Goal: Task Accomplishment & Management: Manage account settings

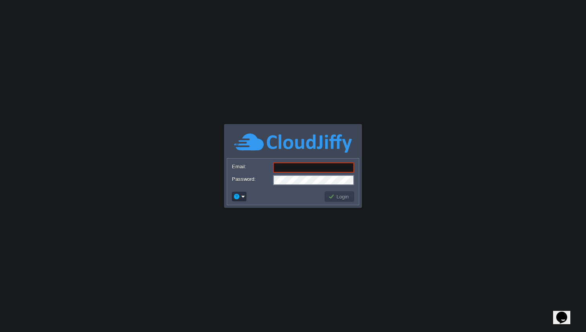
type input "[EMAIL_ADDRESS][DOMAIN_NAME]"
click at [342, 192] on td "Login" at bounding box center [339, 197] width 29 height 10
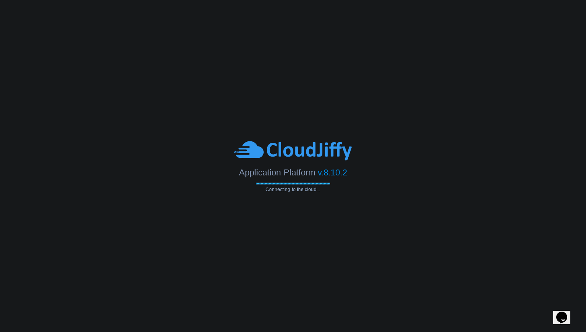
click at [363, 181] on div "Application Platform v.8.10.2 Connecting to the cloud..." at bounding box center [293, 166] width 586 height 52
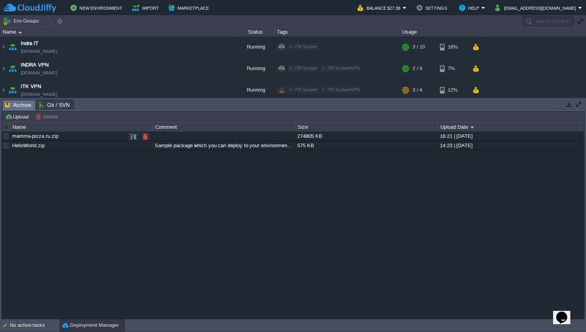
click at [227, 195] on div "mamma-pizza.ru.zip 274805 KB 16:21 | [DATE] HelloWorld.zip Sample package which…" at bounding box center [293, 225] width 582 height 187
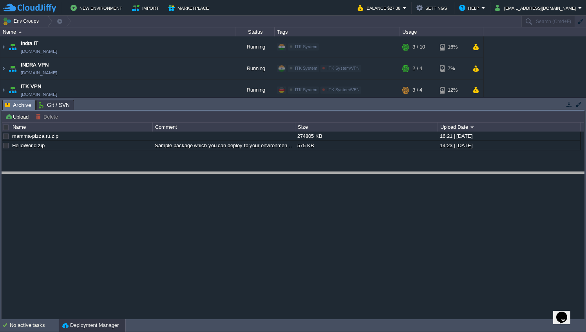
drag, startPoint x: 200, startPoint y: 103, endPoint x: 200, endPoint y: 187, distance: 83.1
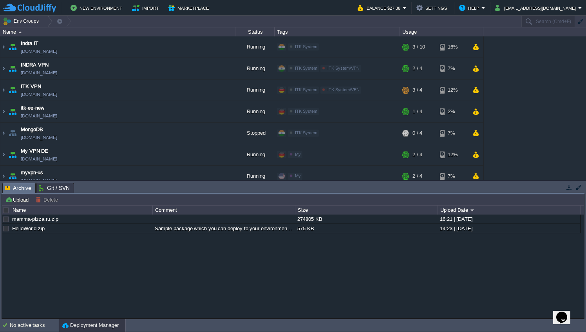
click at [567, 187] on button "button" at bounding box center [569, 187] width 7 height 7
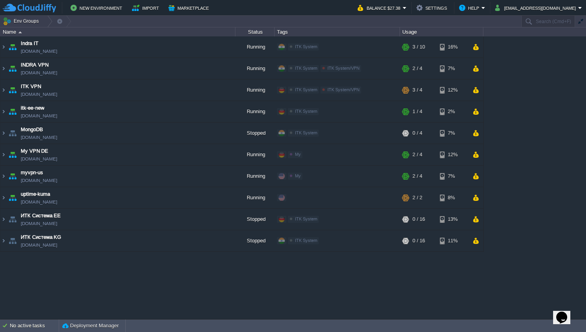
click at [78, 285] on div "Indra IT [DOMAIN_NAME] Running ITK System Edit RAM 27% CPU 2% 3 / 10 16% INDRA …" at bounding box center [293, 177] width 586 height 283
click at [541, 6] on button "[EMAIL_ADDRESS][DOMAIN_NAME]" at bounding box center [536, 7] width 83 height 9
click at [539, 103] on div "Indra IT [DOMAIN_NAME] Running ITK System Edit RAM 27% CPU 2% 3 / 10 16% INDRA …" at bounding box center [293, 177] width 586 height 283
click at [546, 2] on td "[EMAIL_ADDRESS][DOMAIN_NAME]" at bounding box center [539, 8] width 92 height 12
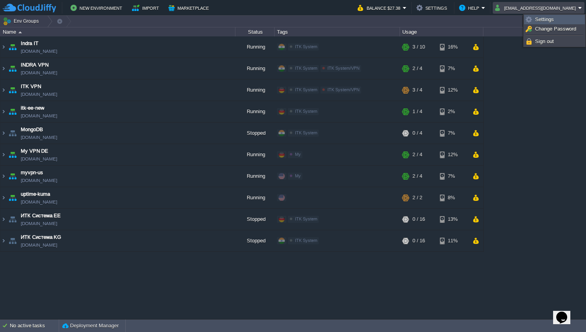
click at [542, 18] on span "Settings" at bounding box center [544, 19] width 19 height 6
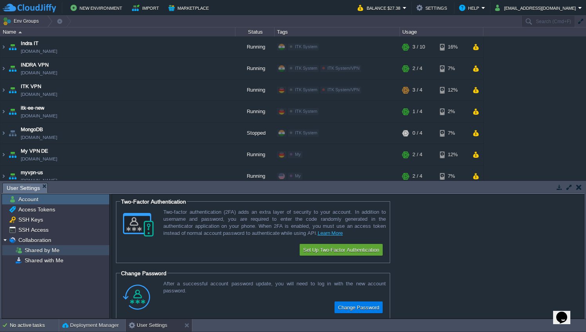
click at [52, 251] on span "Shared by Me" at bounding box center [42, 250] width 38 height 7
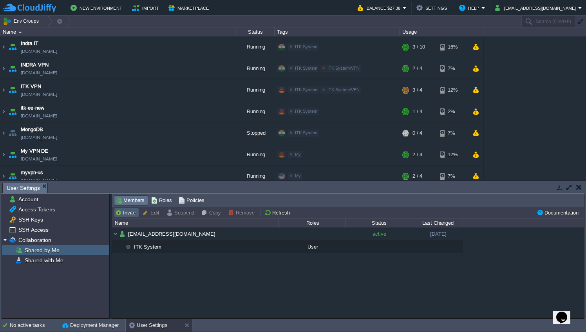
click at [131, 215] on button "Invite" at bounding box center [126, 212] width 23 height 7
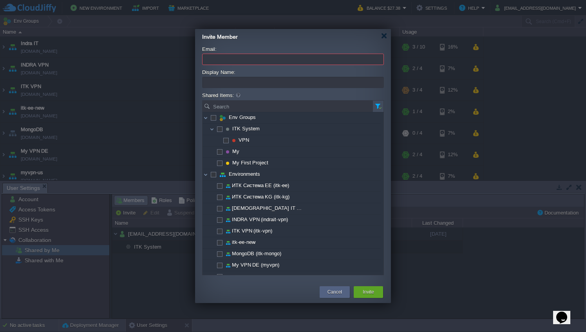
paste input "[EMAIL_ADDRESS][DOMAIN_NAME]"
type input "[EMAIL_ADDRESS][DOMAIN_NAME]"
click at [267, 44] on div "Email: [EMAIL_ADDRESS][DOMAIN_NAME] Display Name: Shared Items: Search No items…" at bounding box center [293, 163] width 196 height 241
type input "Ыукпун"
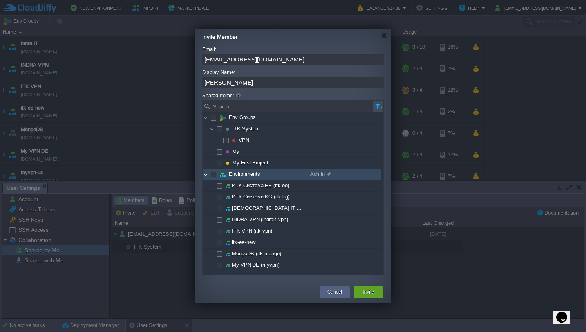
type input "[PERSON_NAME]"
click at [206, 177] on img at bounding box center [206, 174] width 6 height 11
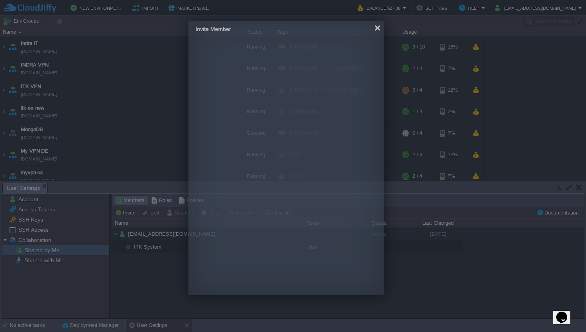
drag, startPoint x: 384, startPoint y: 36, endPoint x: 375, endPoint y: 28, distance: 11.6
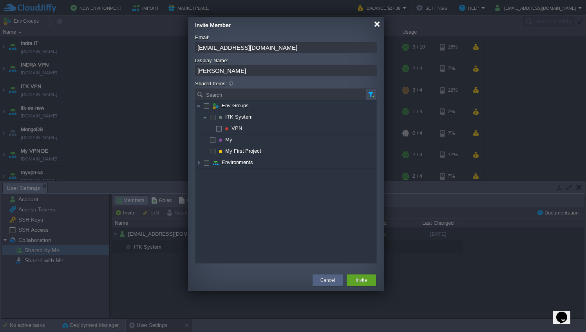
click at [377, 24] on div at bounding box center [377, 24] width 6 height 6
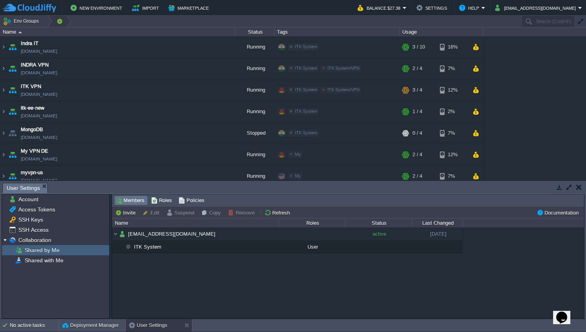
click at [57, 20] on button "button" at bounding box center [59, 21] width 7 height 11
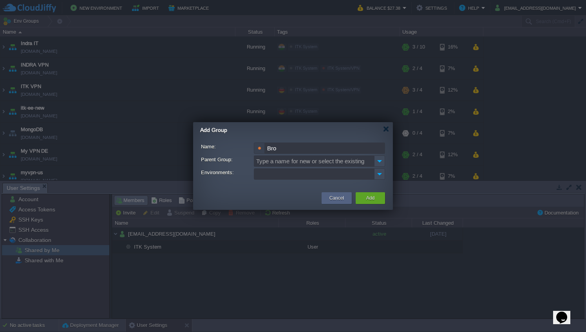
click at [257, 147] on div at bounding box center [259, 148] width 11 height 11
click at [279, 147] on input "Bro" at bounding box center [325, 148] width 120 height 11
type input "CSTM"
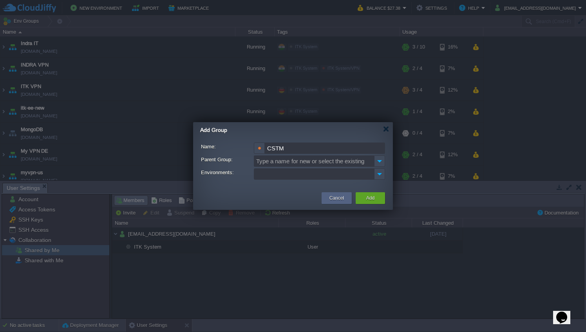
click at [382, 177] on img at bounding box center [380, 174] width 10 height 11
click at [215, 173] on label "Environments:" at bounding box center [227, 173] width 52 height 8
click at [255, 173] on input "Environments:" at bounding box center [260, 174] width 10 height 11
click at [380, 163] on img at bounding box center [379, 161] width 11 height 11
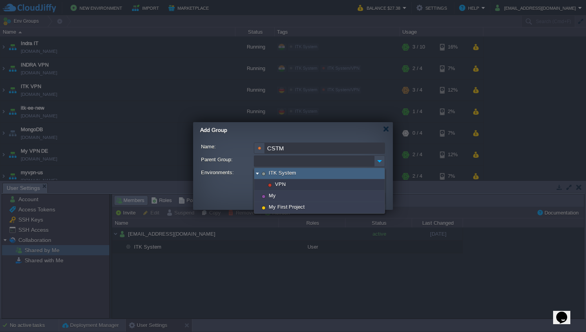
type input "Type a name for new or select the existing"
click at [227, 156] on label "Parent Group:" at bounding box center [227, 160] width 52 height 8
click at [254, 156] on input "Type a name for new or select the existing" at bounding box center [314, 161] width 120 height 11
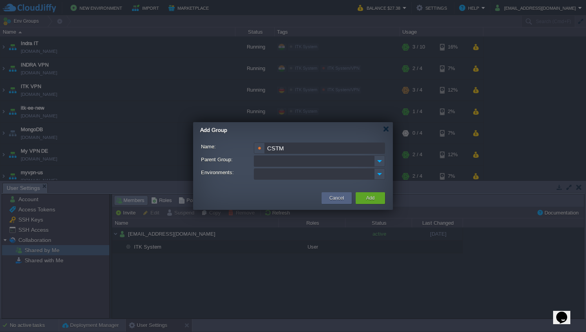
type input "Type a name for new or select the existing"
click at [261, 149] on div at bounding box center [259, 148] width 11 height 11
click at [229, 151] on label "Name:" at bounding box center [227, 147] width 52 height 8
click at [265, 151] on input "CSTM" at bounding box center [325, 148] width 120 height 11
click at [378, 163] on img at bounding box center [379, 161] width 11 height 11
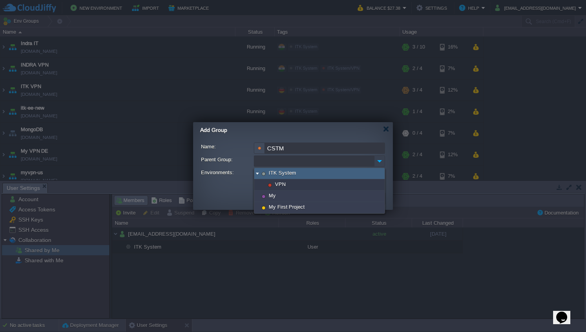
click at [379, 163] on img at bounding box center [379, 161] width 11 height 11
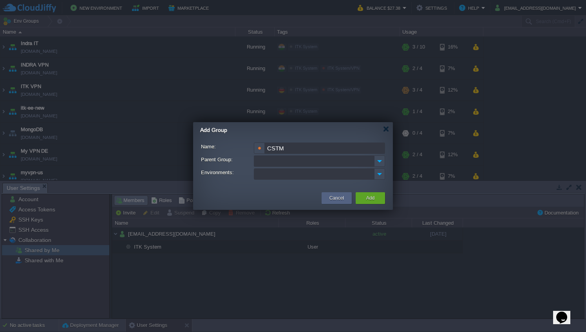
type input "Type a name for new or select the existing"
click at [257, 153] on div at bounding box center [259, 148] width 11 height 11
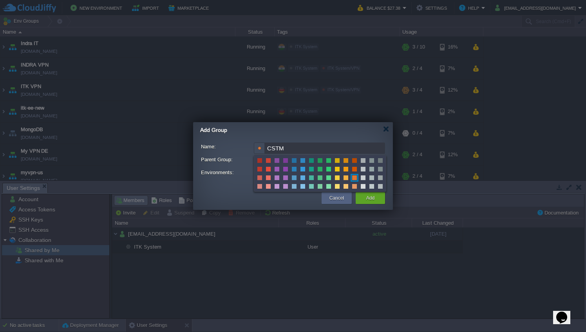
click at [322, 170] on span at bounding box center [320, 169] width 5 height 5
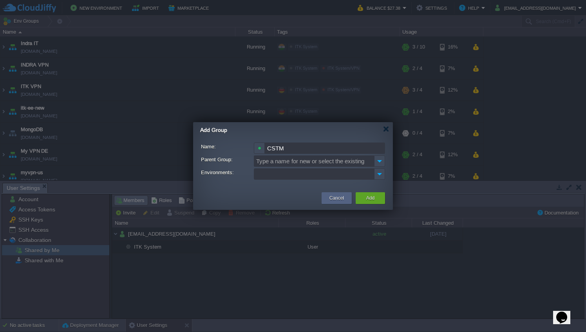
click at [381, 164] on img at bounding box center [379, 161] width 11 height 11
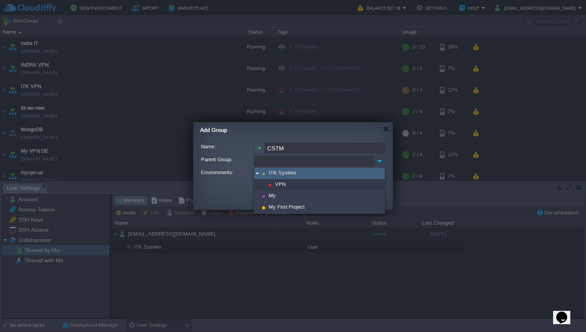
drag, startPoint x: 381, startPoint y: 163, endPoint x: 289, endPoint y: 163, distance: 92.1
click at [380, 163] on img at bounding box center [379, 161] width 11 height 11
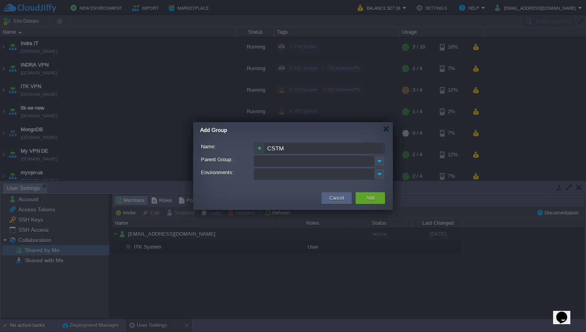
type input "Type a name for new or select the existing"
click at [255, 147] on div at bounding box center [259, 148] width 11 height 11
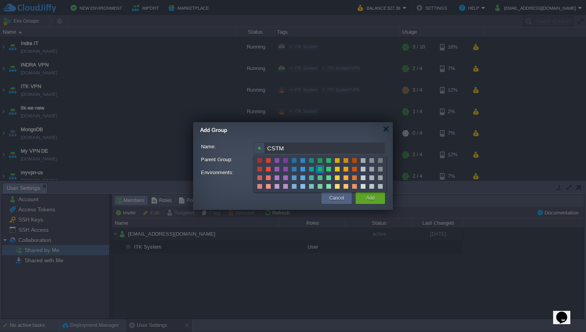
click at [319, 161] on span at bounding box center [320, 160] width 5 height 5
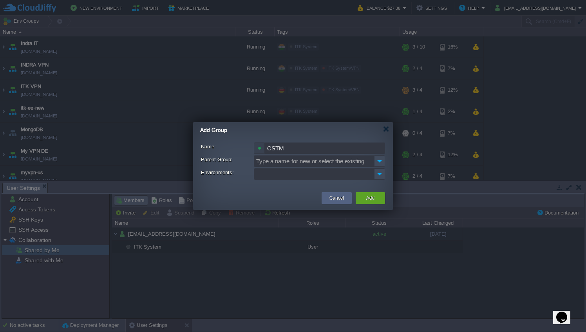
click at [257, 149] on div at bounding box center [259, 148] width 11 height 11
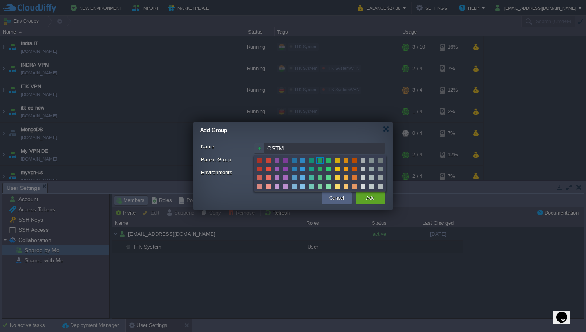
click at [321, 170] on span at bounding box center [320, 169] width 5 height 5
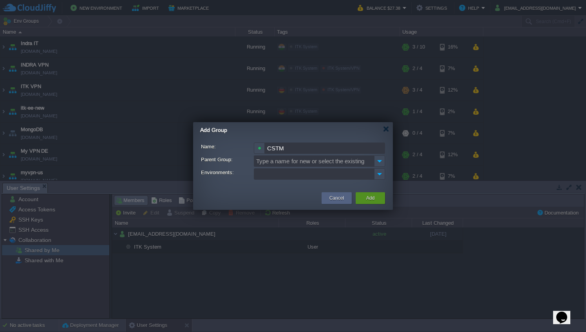
click at [375, 199] on button "Add" at bounding box center [370, 198] width 8 height 8
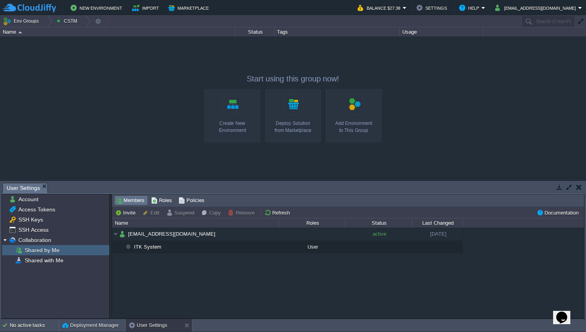
click at [67, 82] on div "Indra IT [DOMAIN_NAME] Running ITK System Edit RAM 27% CPU 1% 3 / 10 16% INDRA …" at bounding box center [293, 108] width 586 height 144
click at [132, 211] on button "Invite" at bounding box center [126, 212] width 23 height 7
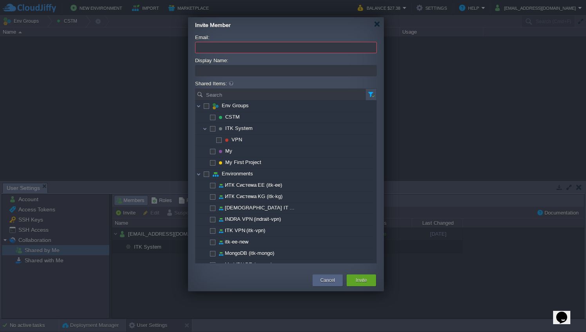
paste input "[EMAIL_ADDRESS][DOMAIN_NAME]"
type input "[EMAIL_ADDRESS][DOMAIN_NAME]"
click at [212, 78] on div "Display Name:" at bounding box center [286, 69] width 182 height 22
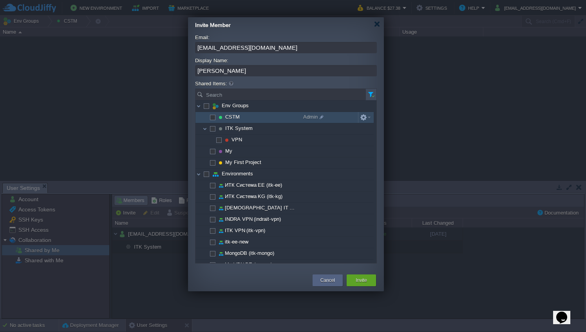
type input "[PERSON_NAME]"
click at [209, 117] on td "CSTM" at bounding box center [249, 117] width 106 height 11
checkbox input "true"
click at [321, 118] on span at bounding box center [321, 117] width 6 height 10
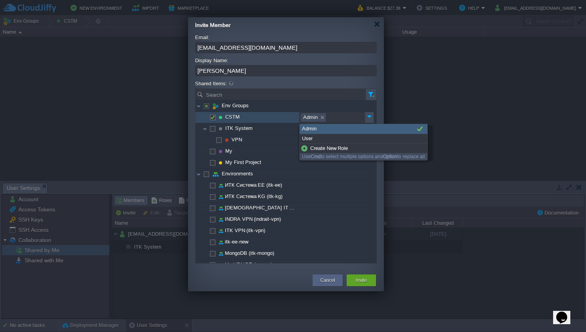
click at [313, 129] on div "Admin" at bounding box center [364, 129] width 128 height 10
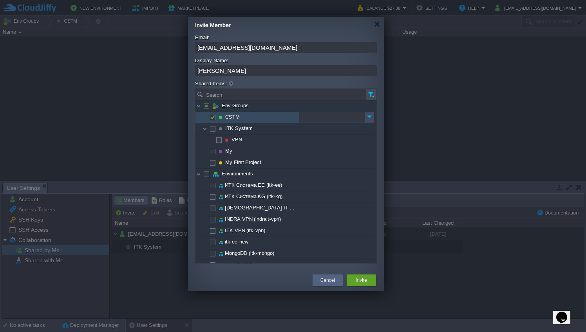
click at [312, 121] on ul at bounding box center [332, 117] width 65 height 11
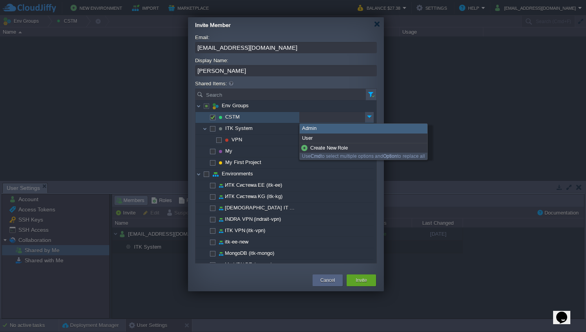
click at [312, 130] on div "Admin" at bounding box center [364, 129] width 128 height 10
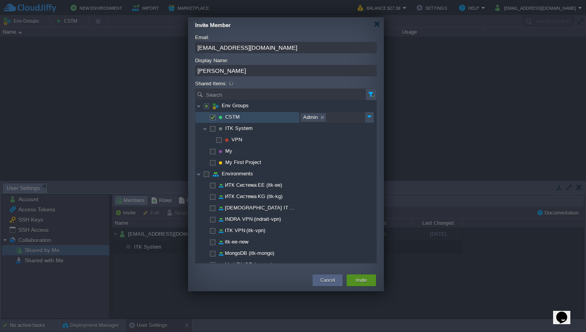
click at [356, 280] on button "Invite" at bounding box center [361, 281] width 11 height 8
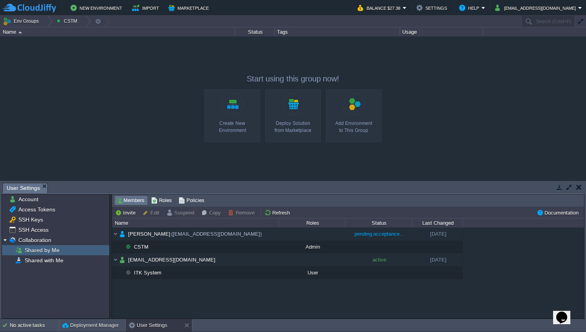
click at [250, 297] on div "[PERSON_NAME] ([EMAIL_ADDRESS][DOMAIN_NAME]) pending acceptance... [DATE] CSTM …" at bounding box center [348, 273] width 472 height 91
click at [82, 90] on div "Indra IT [DOMAIN_NAME] Running ITK System Edit RAM 27% CPU 1% 3 / 10 16% INDRA …" at bounding box center [293, 108] width 586 height 144
click at [29, 22] on button "Env Groups" at bounding box center [22, 21] width 39 height 11
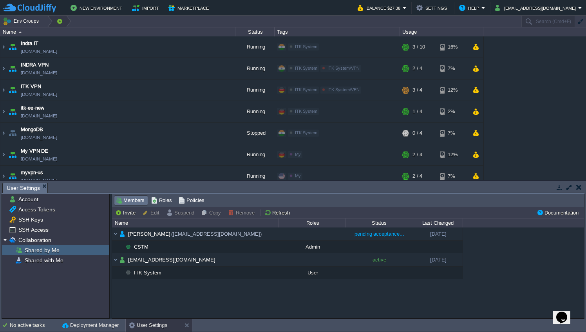
click at [58, 21] on button "button" at bounding box center [59, 21] width 7 height 11
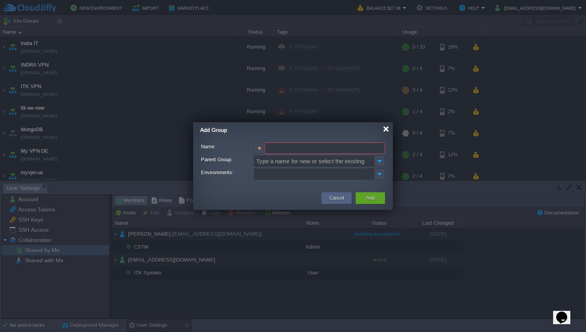
click at [386, 130] on div at bounding box center [386, 129] width 6 height 6
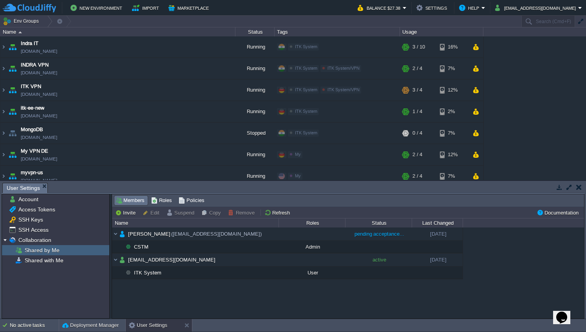
click at [22, 15] on div "New Environment Import Marketplace Bonus $0.00 Upgrade Account Balance $27.38 S…" at bounding box center [293, 8] width 586 height 16
click at [22, 18] on button "Env Groups" at bounding box center [22, 21] width 39 height 11
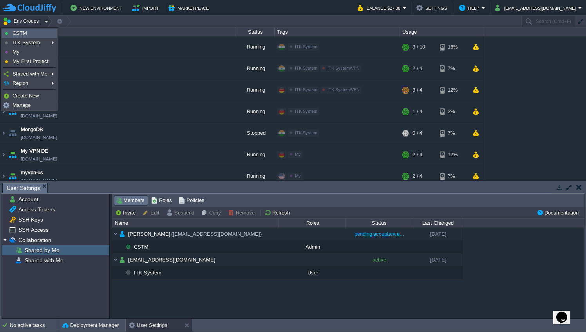
click at [25, 33] on span "CSTM" at bounding box center [20, 33] width 15 height 6
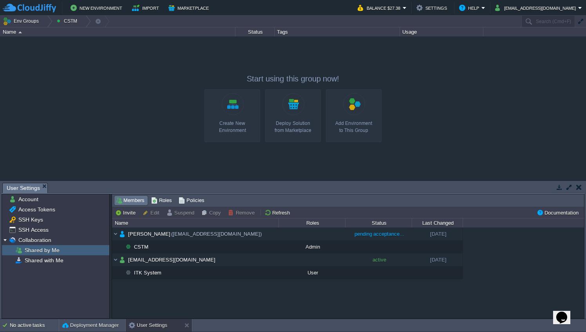
click at [144, 108] on div "Indra IT [DOMAIN_NAME] Running ITK System Edit RAM 27% CPU 1% 3 / 10 16% INDRA …" at bounding box center [293, 108] width 586 height 144
click at [114, 60] on div "Indra IT [DOMAIN_NAME] Running ITK System Edit RAM 27% CPU 2% 3 / 10 16% INDRA …" at bounding box center [293, 108] width 586 height 144
click at [98, 126] on div "Indra IT [DOMAIN_NAME] Running ITK System Edit RAM 27% CPU 2% 3 / 10 16% INDRA …" at bounding box center [293, 108] width 586 height 144
click at [24, 20] on button "Env Groups" at bounding box center [22, 21] width 39 height 11
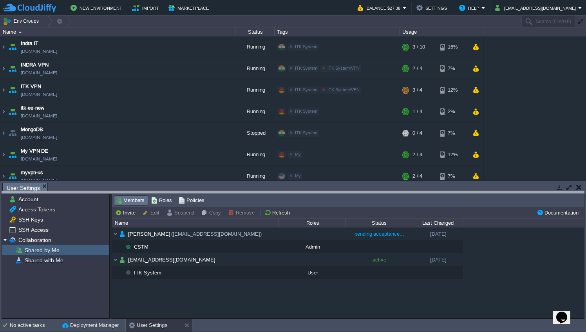
drag, startPoint x: 344, startPoint y: 193, endPoint x: 345, endPoint y: 214, distance: 21.6
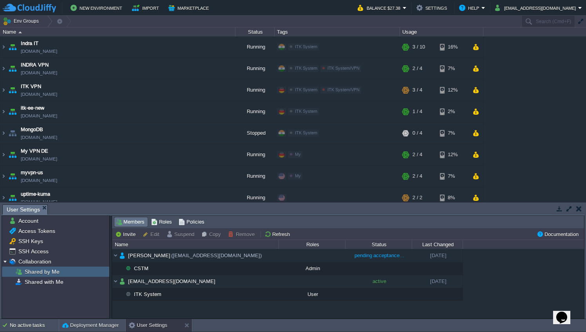
click at [516, 88] on div "Indra IT [DOMAIN_NAME] Running ITK System Edit RAM 27% CPU 1% 3 / 10 16% INDRA …" at bounding box center [293, 118] width 586 height 165
click at [488, 269] on div "[PERSON_NAME] ([EMAIL_ADDRESS][DOMAIN_NAME]) pending acceptance... [DATE] CSTM …" at bounding box center [348, 283] width 472 height 69
click at [299, 7] on td "New Environment Import Marketplace" at bounding box center [176, 8] width 346 height 12
click at [508, 294] on div "[PERSON_NAME] ([EMAIL_ADDRESS][DOMAIN_NAME]) pending acceptance... [DATE] CSTM …" at bounding box center [348, 283] width 472 height 69
click at [316, 307] on div "[PERSON_NAME] ([EMAIL_ADDRESS][DOMAIN_NAME]) pending acceptance... [DATE] CSTM …" at bounding box center [348, 283] width 472 height 69
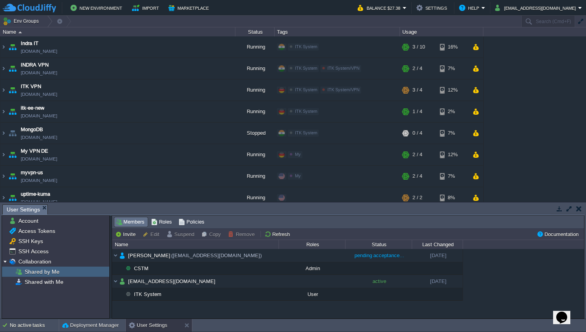
click at [543, 96] on div "Indra IT [DOMAIN_NAME] Running ITK System Edit RAM 27% CPU 2% 3 / 10 16% INDRA …" at bounding box center [293, 118] width 586 height 165
click at [79, 8] on button "New Environment" at bounding box center [98, 7] width 54 height 9
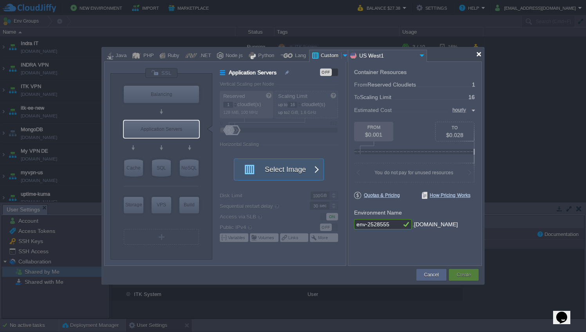
click at [480, 54] on div at bounding box center [479, 54] width 6 height 6
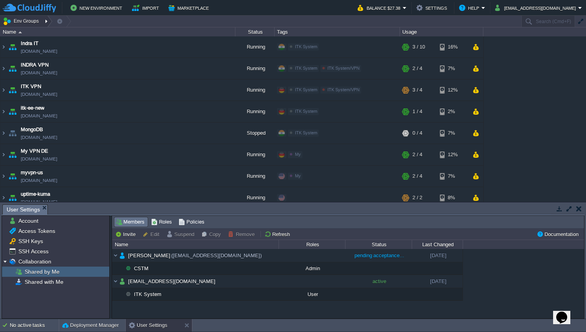
click at [35, 20] on button "Env Groups" at bounding box center [22, 21] width 39 height 11
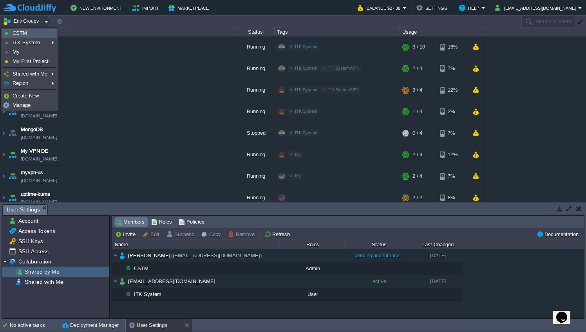
click at [34, 35] on link "CSTM" at bounding box center [29, 33] width 55 height 9
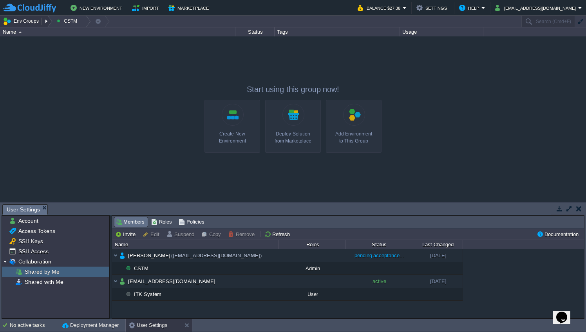
click at [15, 24] on button "Env Groups" at bounding box center [22, 21] width 39 height 11
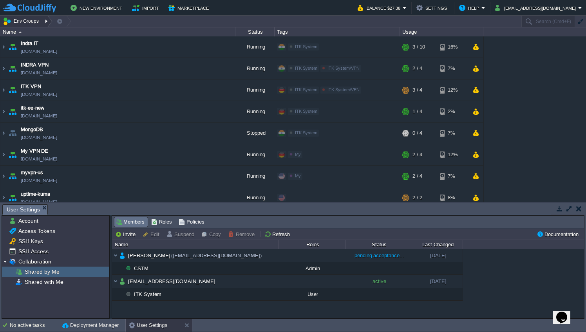
click at [43, 21] on div at bounding box center [47, 21] width 11 height 11
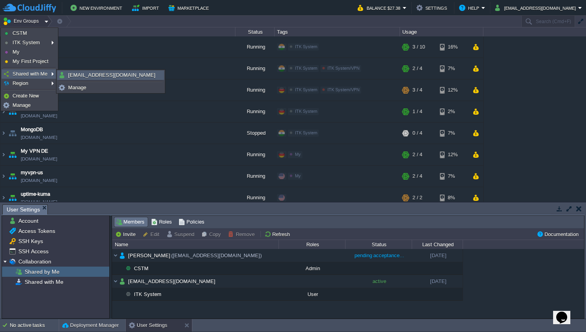
click at [72, 76] on span "[EMAIL_ADDRESS][DOMAIN_NAME]" at bounding box center [111, 75] width 87 height 6
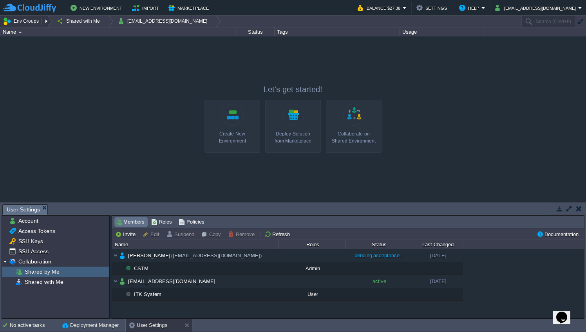
click at [30, 21] on button "Env Groups" at bounding box center [22, 21] width 39 height 11
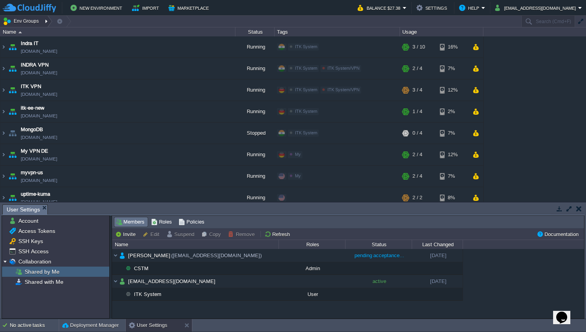
click at [46, 20] on div at bounding box center [47, 21] width 11 height 11
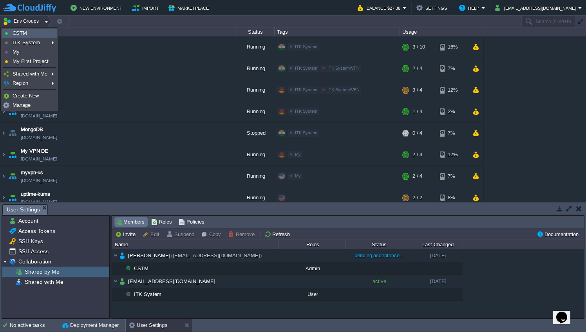
click at [43, 33] on link "CSTM" at bounding box center [29, 33] width 55 height 9
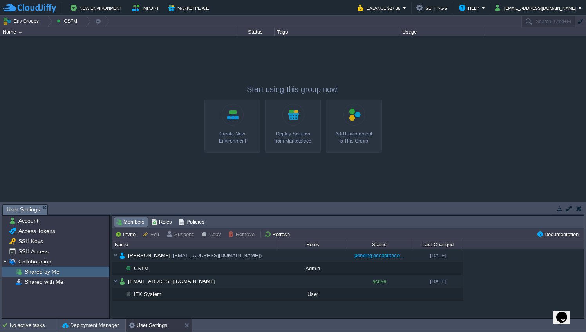
click at [93, 42] on div "Indra IT [DOMAIN_NAME] Running ITK System Edit RAM 28% CPU 4% 3 / 10 16% INDRA …" at bounding box center [293, 118] width 586 height 165
click at [176, 112] on div "Indra IT [DOMAIN_NAME] Running ITK System Edit RAM 28% CPU 4% 3 / 10 16% INDRA …" at bounding box center [293, 118] width 586 height 165
click at [81, 22] on div at bounding box center [85, 21] width 11 height 11
click at [125, 72] on div "Indra IT [DOMAIN_NAME] Running ITK System Edit RAM 28% CPU 4% 3 / 10 16% INDRA …" at bounding box center [293, 118] width 586 height 165
click at [227, 125] on link "Create New Environment" at bounding box center [233, 126] width 56 height 53
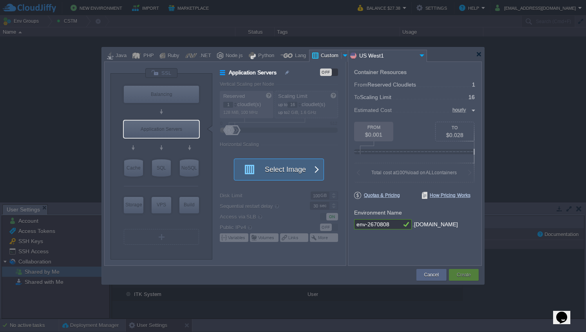
click at [308, 163] on button "Select Image" at bounding box center [274, 169] width 71 height 21
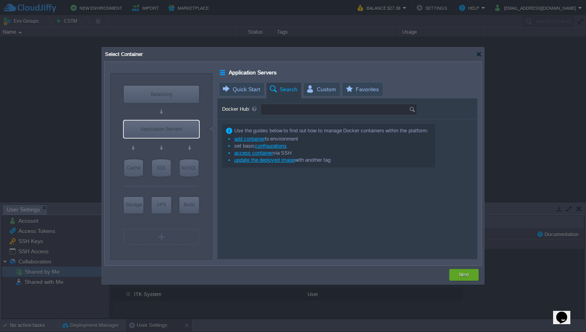
click at [303, 111] on input "Docker Hub:" at bounding box center [335, 109] width 148 height 11
click at [348, 107] on input "Docker Hub:" at bounding box center [335, 109] width 148 height 11
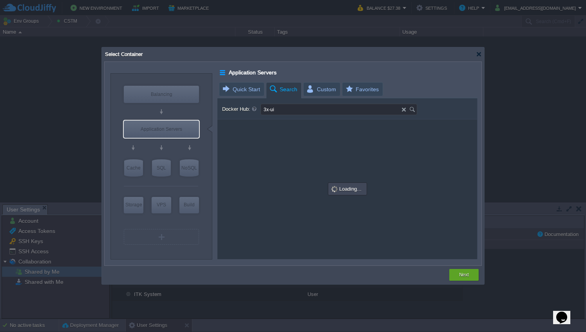
click at [415, 109] on img at bounding box center [413, 109] width 9 height 11
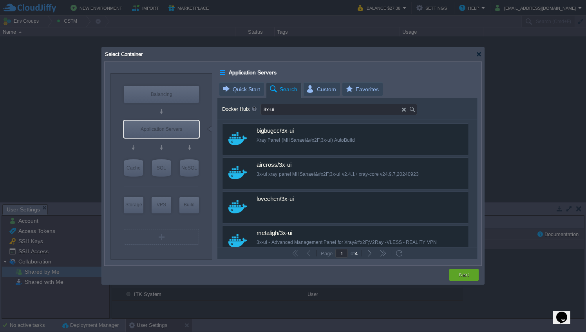
type input "3x-ui"
click at [255, 90] on span "Quick Start" at bounding box center [241, 89] width 38 height 13
click at [274, 91] on span "Search" at bounding box center [283, 90] width 29 height 14
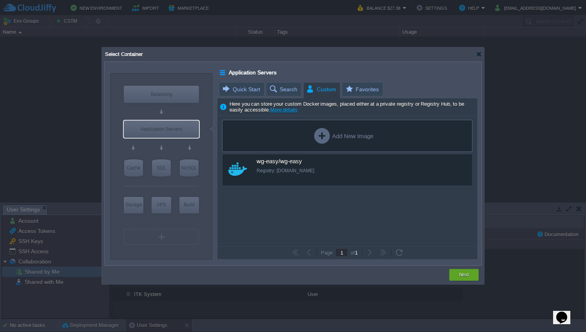
click at [323, 198] on div "Add New Image custom wg-easy/wg-easy Registry: [DOMAIN_NAME]" at bounding box center [348, 181] width 260 height 131
click at [345, 101] on div "Here you can store your custom Docker images, placed either at a private regist…" at bounding box center [348, 107] width 260 height 18
click at [338, 138] on div "Add New Image" at bounding box center [343, 136] width 59 height 16
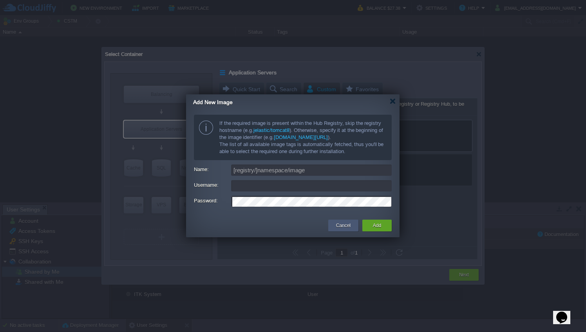
click at [351, 227] on div "Cancel" at bounding box center [343, 226] width 18 height 12
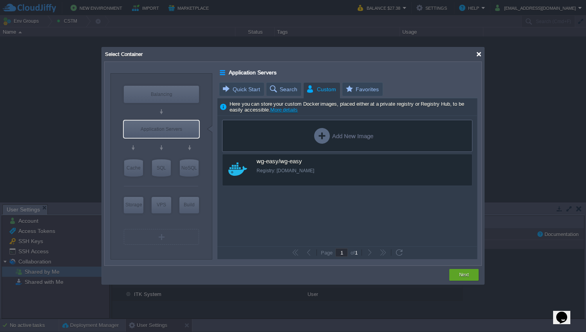
click at [479, 53] on div at bounding box center [479, 54] width 6 height 6
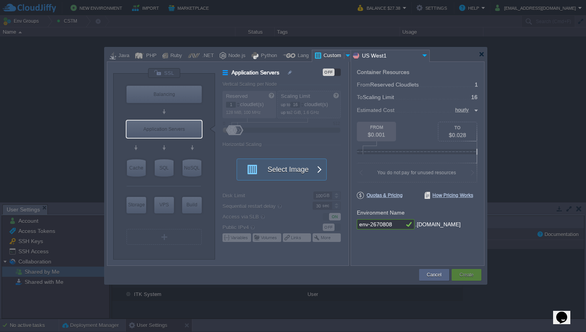
click at [427, 59] on img at bounding box center [424, 55] width 9 height 11
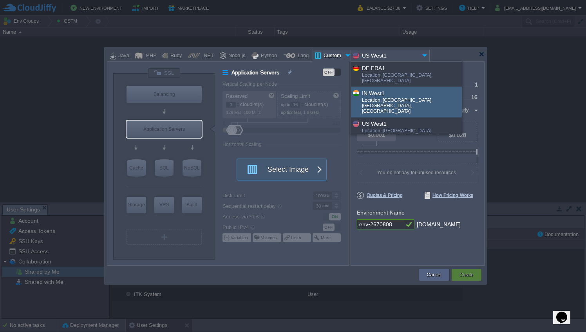
click at [415, 89] on div "IN West1" at bounding box center [411, 93] width 99 height 9
type input "IN West1"
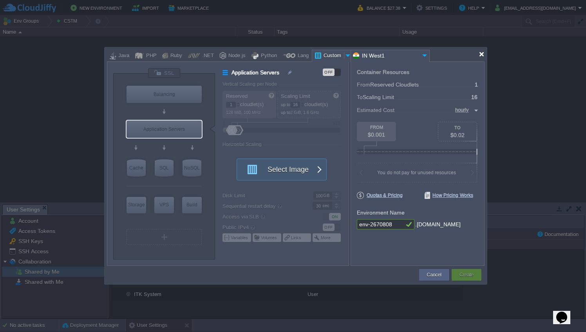
click at [480, 55] on div at bounding box center [482, 54] width 6 height 6
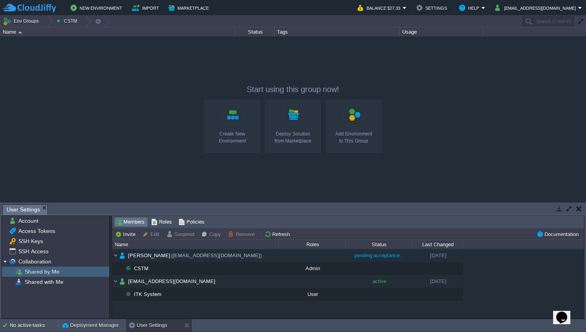
click at [70, 123] on div "Indra IT [DOMAIN_NAME] Running ITK System Edit RAM 27% CPU 1% 3 / 10 16% INDRA …" at bounding box center [293, 118] width 586 height 165
click at [24, 234] on span "Access Tokens" at bounding box center [37, 231] width 40 height 7
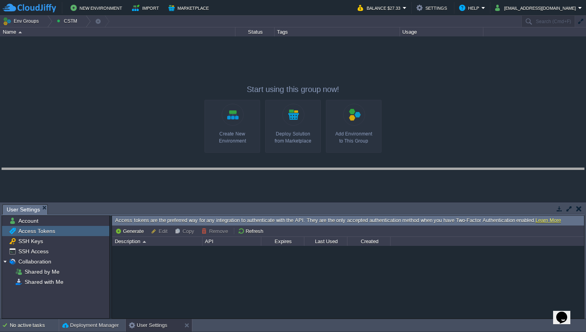
drag, startPoint x: 185, startPoint y: 206, endPoint x: 185, endPoint y: 169, distance: 37.2
click at [185, 169] on body "New Environment Import Marketplace Bonus $0.00 Upgrade Account Balance $27.33 S…" at bounding box center [293, 166] width 586 height 332
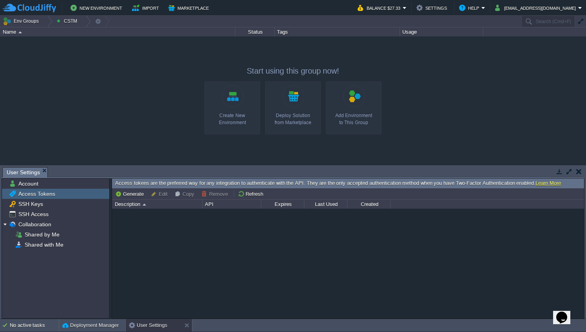
click at [579, 174] on button "button" at bounding box center [579, 171] width 5 height 7
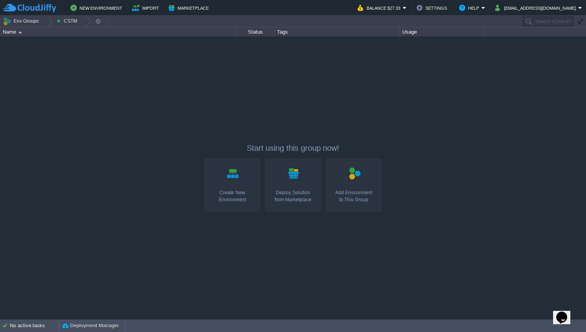
click at [496, 73] on div "Indra IT [DOMAIN_NAME] Running ITK System Edit RAM 27% CPU 1% 3 / 10 16% INDRA …" at bounding box center [293, 177] width 586 height 283
click at [152, 155] on div "Indra IT [DOMAIN_NAME] Running ITK System Edit RAM 27% CPU 1% 3 / 10 16% INDRA …" at bounding box center [293, 177] width 586 height 283
